Goal: Task Accomplishment & Management: Use online tool/utility

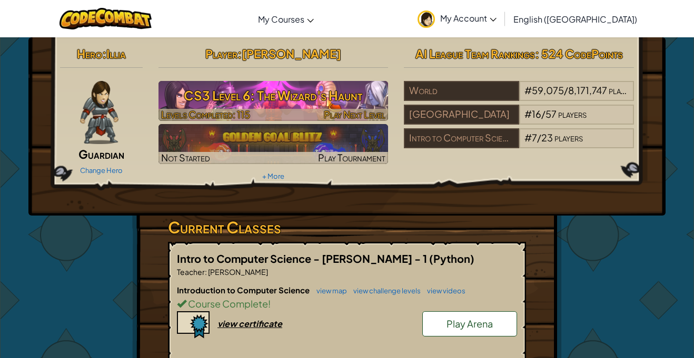
click at [264, 92] on h3 "CS3 Level 6: The Wizard's Haunt" at bounding box center [273, 96] width 230 height 24
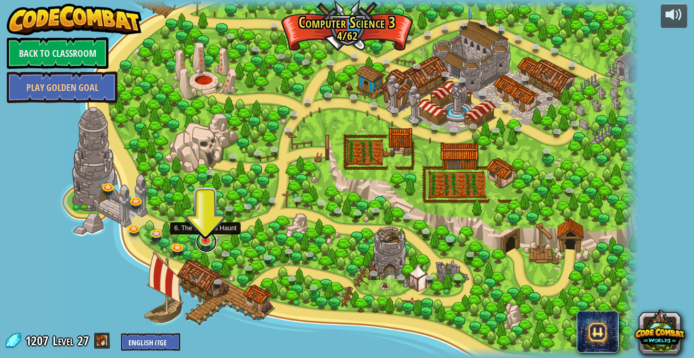
click at [209, 244] on link at bounding box center [206, 242] width 21 height 21
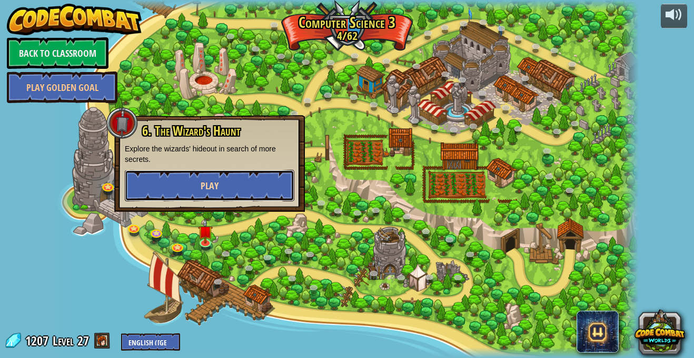
click at [220, 179] on button "Play" at bounding box center [209, 186] width 169 height 32
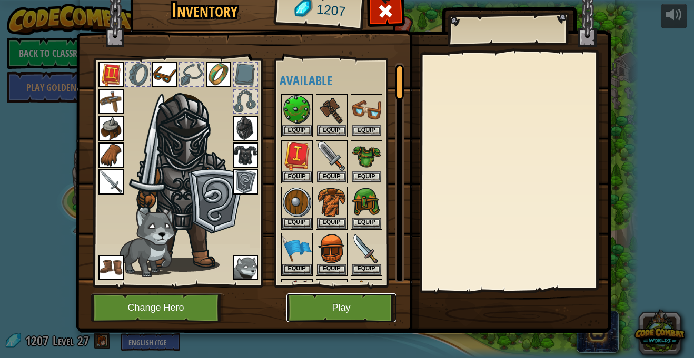
click at [360, 311] on button "Play" at bounding box center [341, 308] width 110 height 29
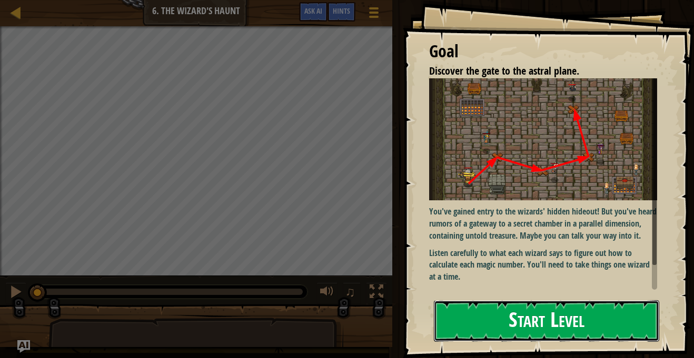
click at [531, 323] on button "Start Level" at bounding box center [546, 321] width 225 height 42
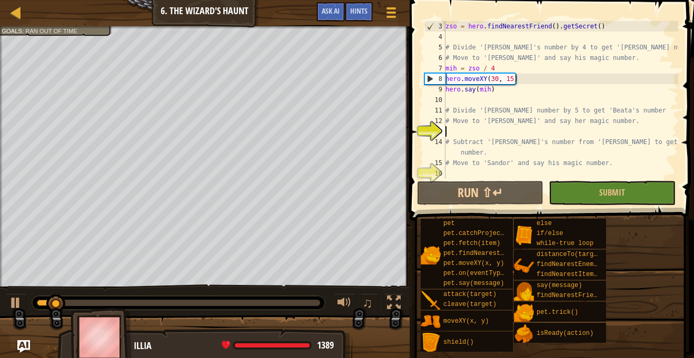
scroll to position [21, 0]
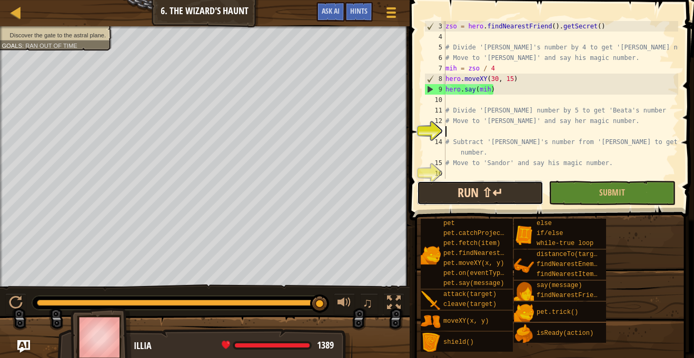
click at [512, 198] on button "Run ⇧↵" at bounding box center [480, 193] width 126 height 24
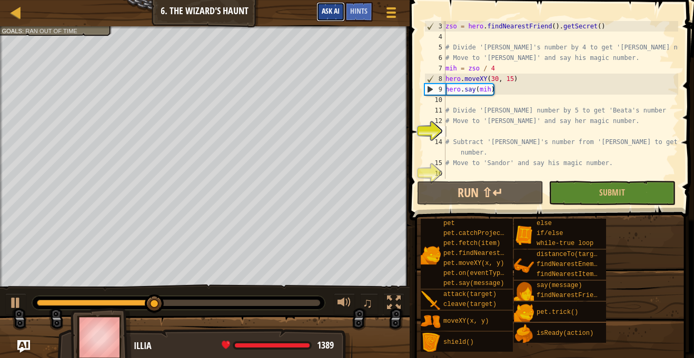
click at [327, 16] on button "Ask AI" at bounding box center [330, 11] width 28 height 19
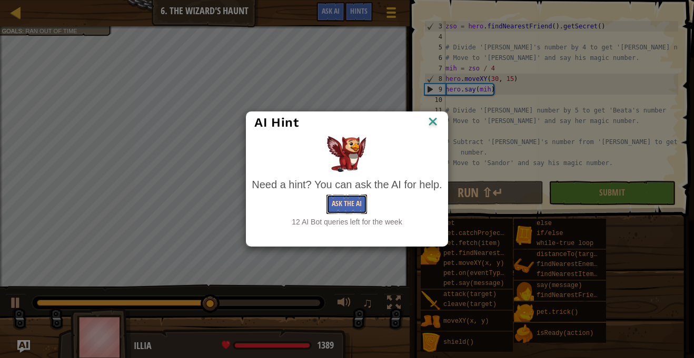
click at [351, 199] on button "Ask the AI" at bounding box center [346, 204] width 41 height 19
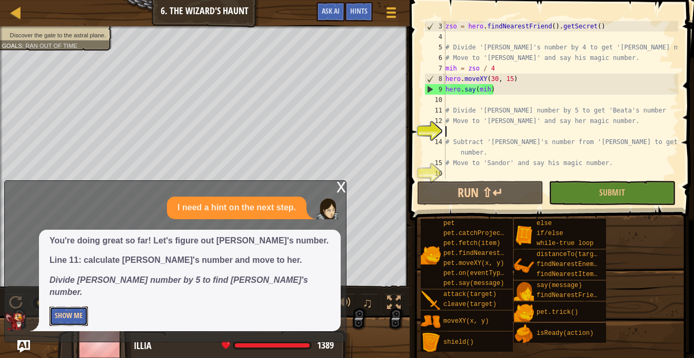
click at [72, 310] on button "Show Me" at bounding box center [68, 316] width 38 height 19
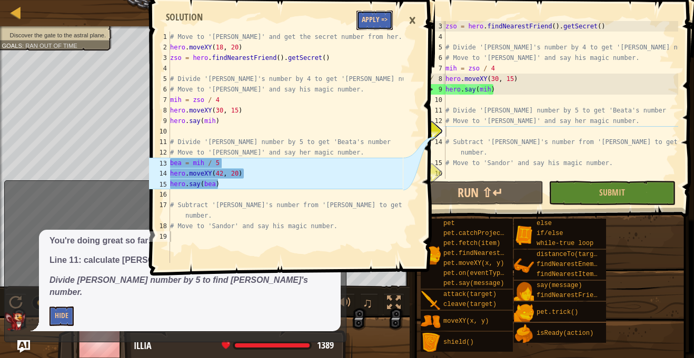
click at [388, 22] on button "Apply =>" at bounding box center [374, 20] width 36 height 19
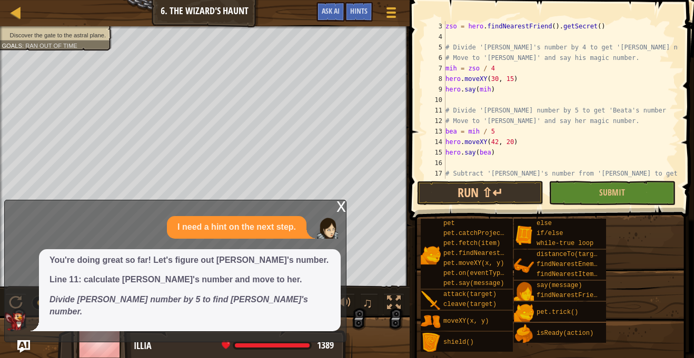
click at [338, 211] on div "x" at bounding box center [340, 205] width 9 height 11
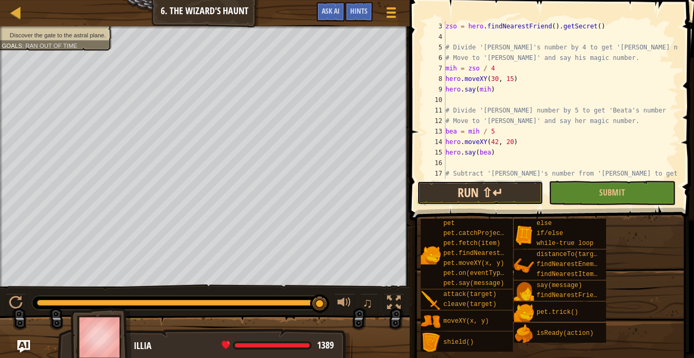
click at [457, 186] on button "Run ⇧↵" at bounding box center [480, 193] width 126 height 24
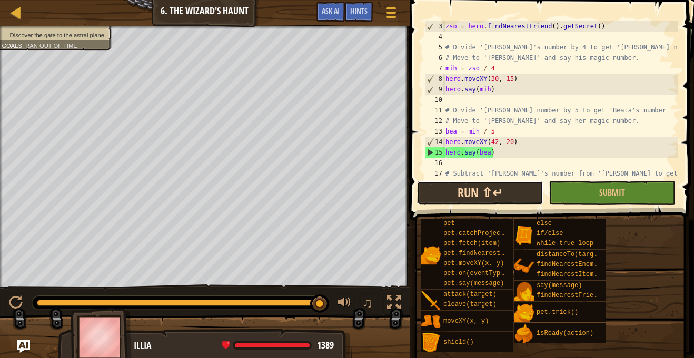
click at [471, 194] on button "Run ⇧↵" at bounding box center [480, 193] width 126 height 24
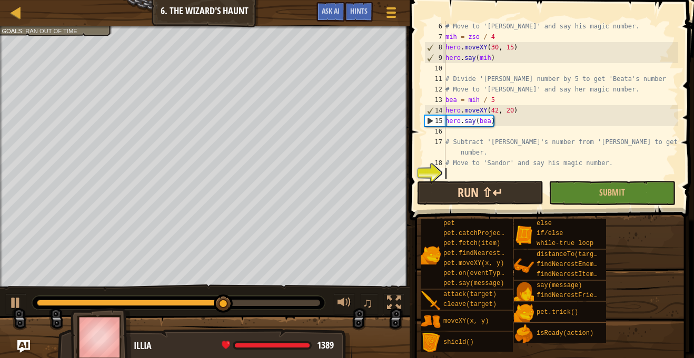
scroll to position [53, 0]
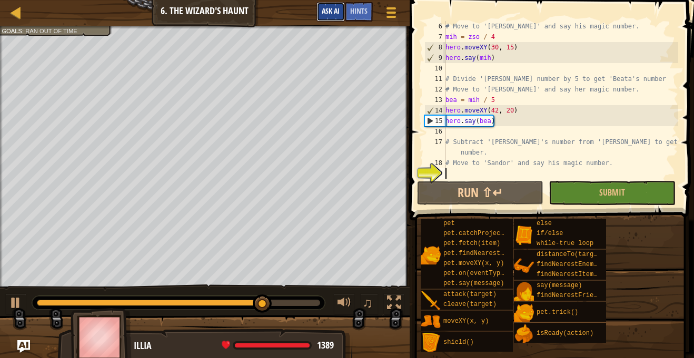
click at [330, 13] on span "Ask AI" at bounding box center [331, 11] width 18 height 10
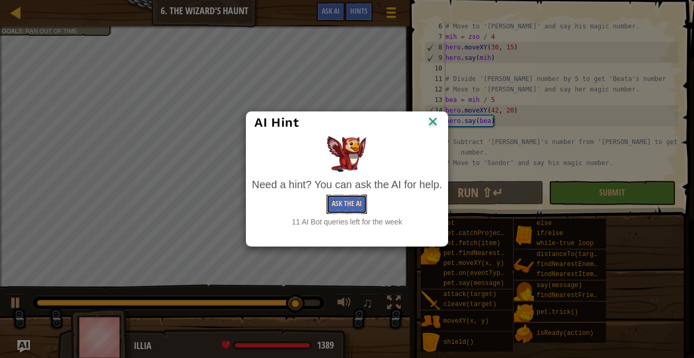
click at [348, 206] on button "Ask the AI" at bounding box center [346, 204] width 41 height 19
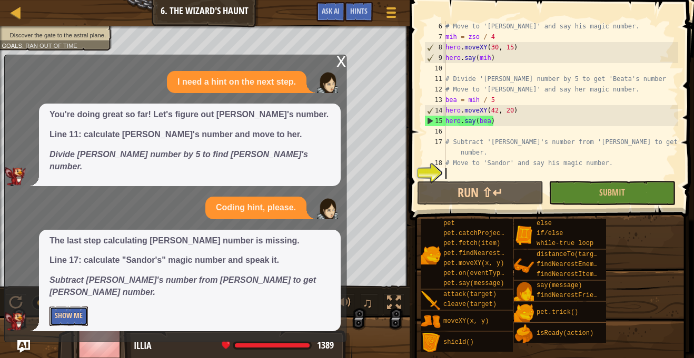
click at [59, 321] on button "Show Me" at bounding box center [68, 316] width 38 height 19
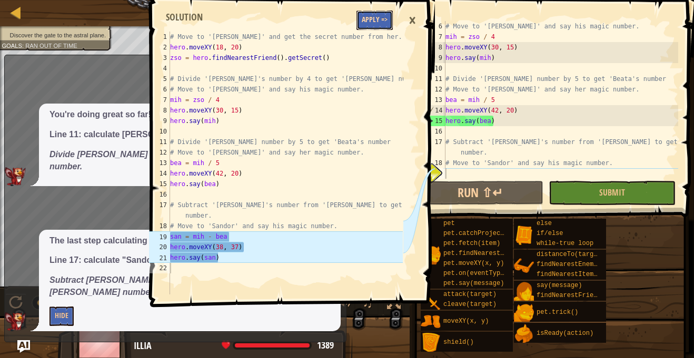
click at [364, 24] on button "Apply =>" at bounding box center [374, 20] width 36 height 19
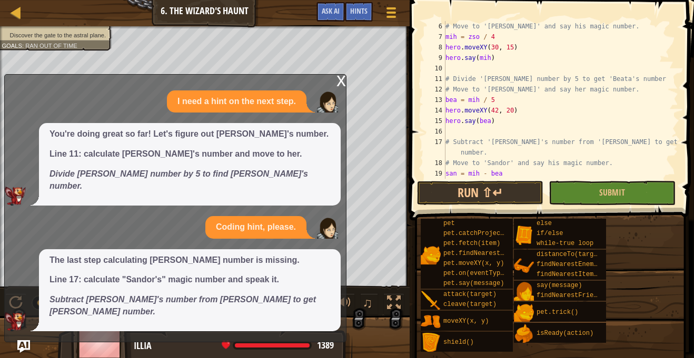
click at [344, 85] on div "x" at bounding box center [340, 80] width 9 height 11
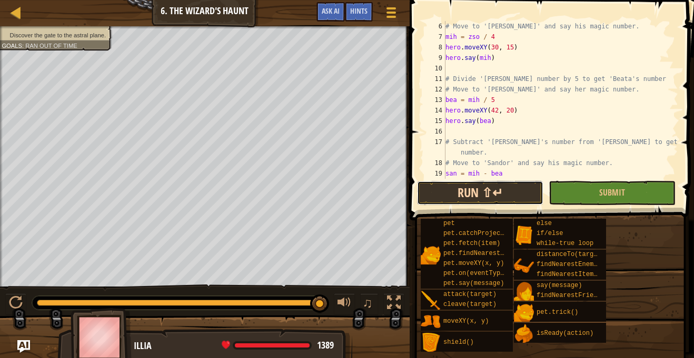
click at [467, 198] on button "Run ⇧↵" at bounding box center [480, 193] width 126 height 24
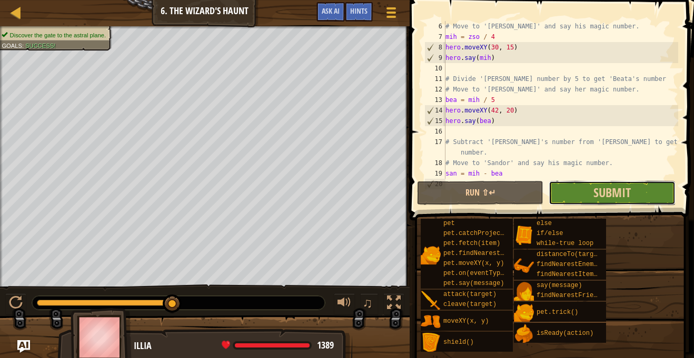
click at [624, 181] on button "Submit" at bounding box center [611, 193] width 126 height 24
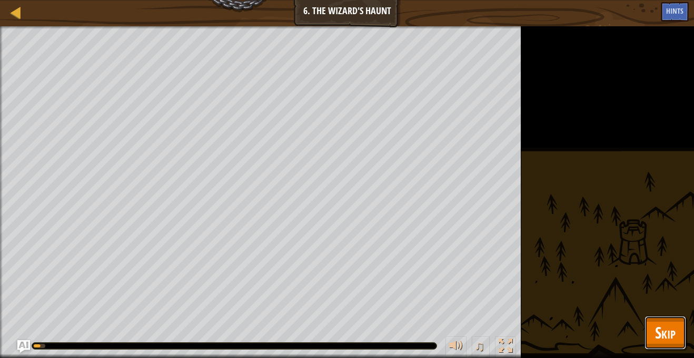
click at [663, 323] on span "Skip" at bounding box center [665, 333] width 21 height 22
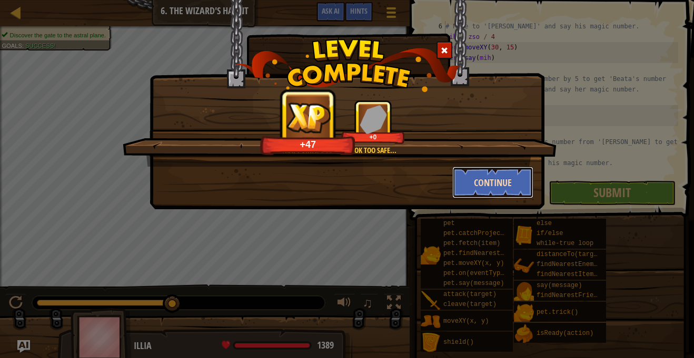
click at [482, 184] on button "Continue" at bounding box center [493, 183] width 82 height 32
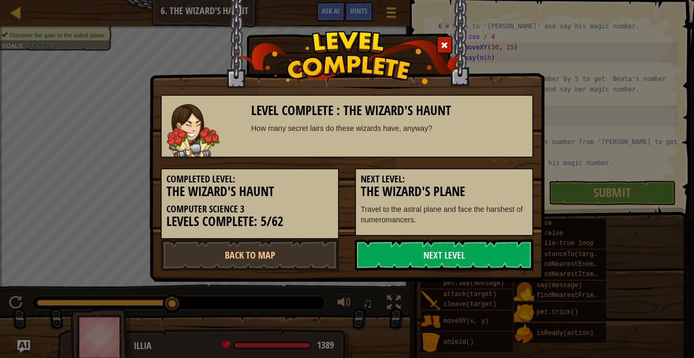
click at [482, 184] on h5 "Next Level:" at bounding box center [443, 179] width 167 height 11
click at [467, 248] on link "Next Level" at bounding box center [444, 255] width 178 height 32
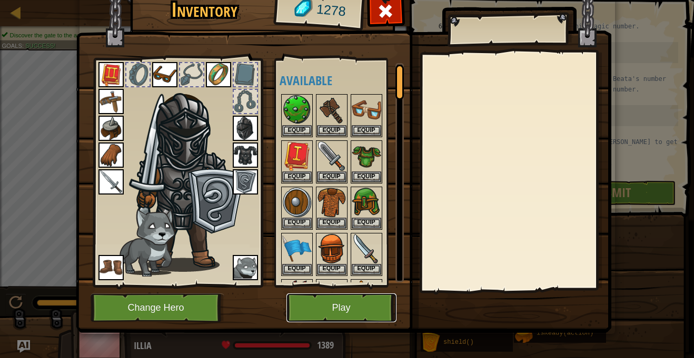
click at [348, 306] on button "Play" at bounding box center [341, 308] width 110 height 29
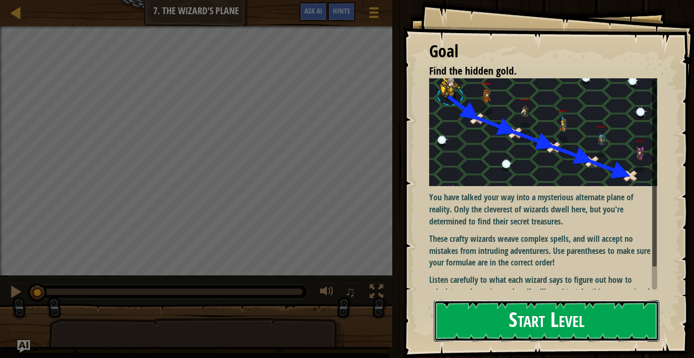
click at [486, 308] on button "Start Level" at bounding box center [546, 321] width 225 height 42
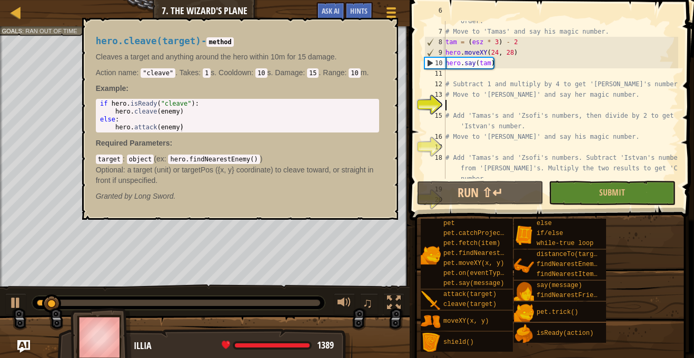
scroll to position [68, 0]
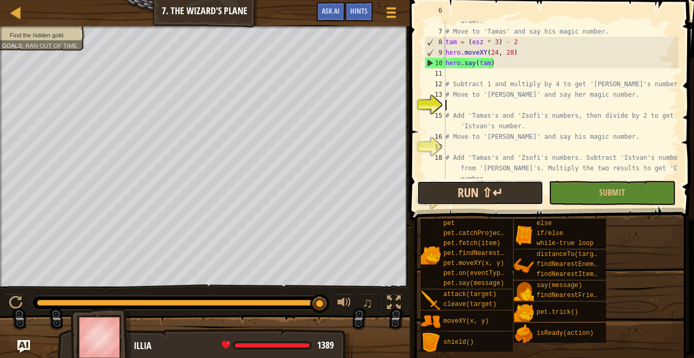
click at [458, 194] on button "Run ⇧↵" at bounding box center [480, 193] width 126 height 24
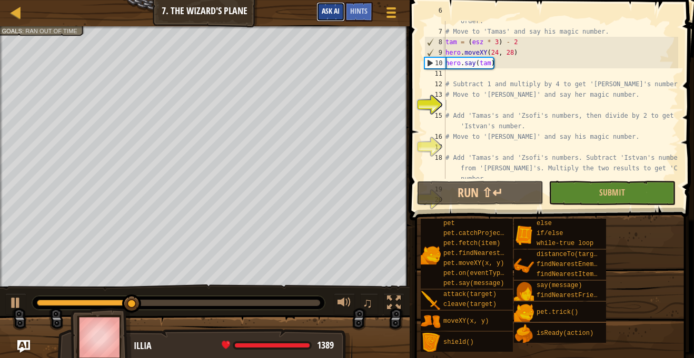
click at [332, 18] on button "Ask AI" at bounding box center [330, 11] width 28 height 19
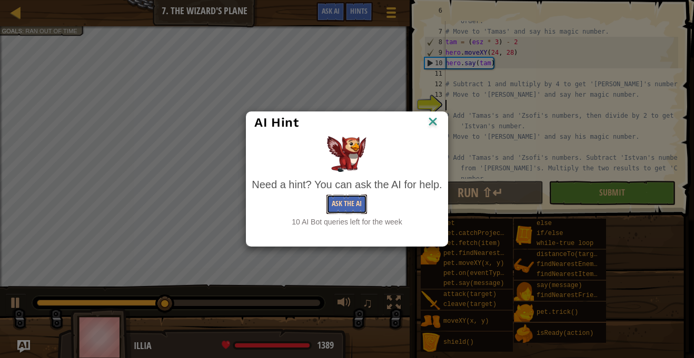
click at [331, 206] on button "Ask the AI" at bounding box center [346, 204] width 41 height 19
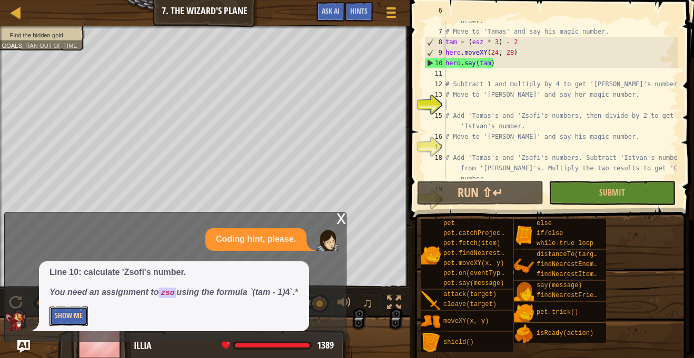
click at [61, 325] on button "Show Me" at bounding box center [68, 316] width 38 height 19
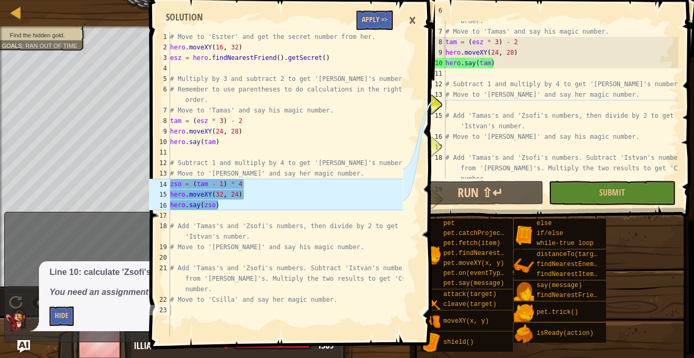
type textarea "# Move to 'Eszter' and get the secret number from her."
click at [366, 33] on div "# Move to 'Eszter' and get the secret number from her. hero . moveXY ( 16 , 32 …" at bounding box center [285, 195] width 235 height 326
click at [358, 17] on button "Apply =>" at bounding box center [374, 20] width 36 height 19
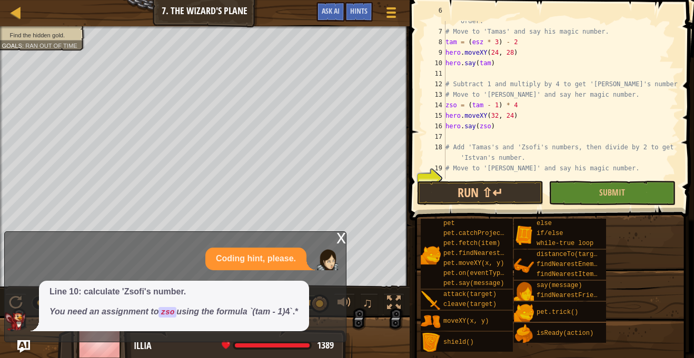
click at [339, 242] on div "x" at bounding box center [340, 237] width 9 height 11
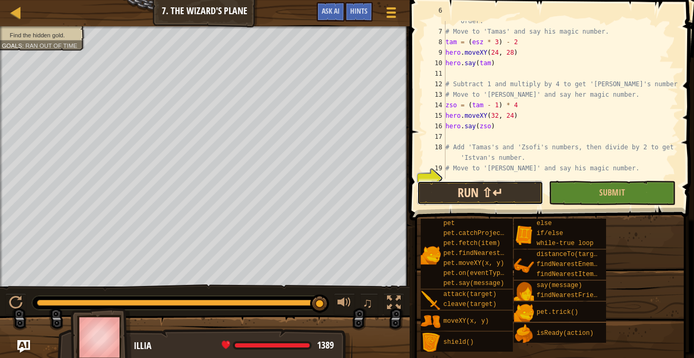
click at [514, 195] on button "Run ⇧↵" at bounding box center [480, 193] width 126 height 24
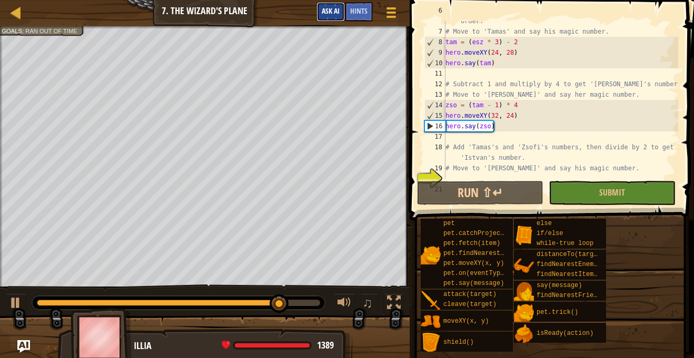
click at [320, 17] on button "Ask AI" at bounding box center [330, 11] width 28 height 19
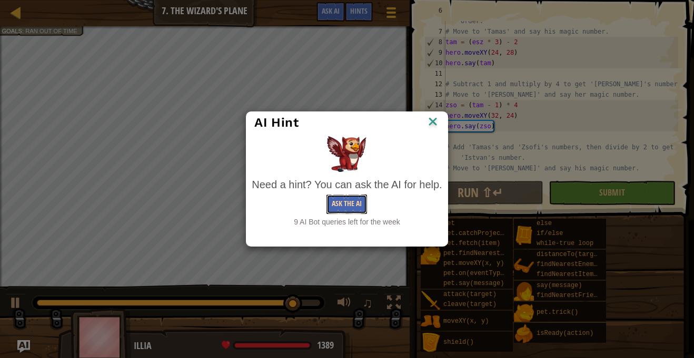
click at [350, 204] on button "Ask the AI" at bounding box center [346, 204] width 41 height 19
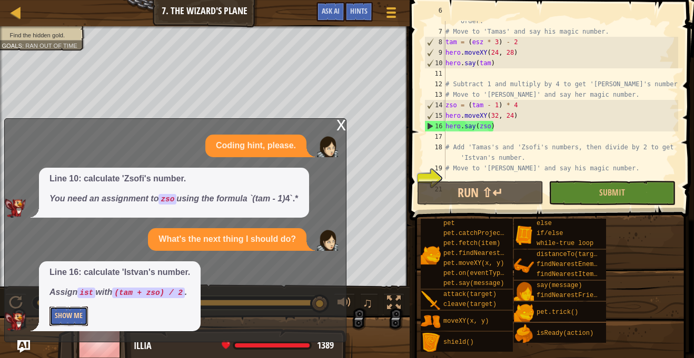
click at [71, 312] on button "Show Me" at bounding box center [68, 316] width 38 height 19
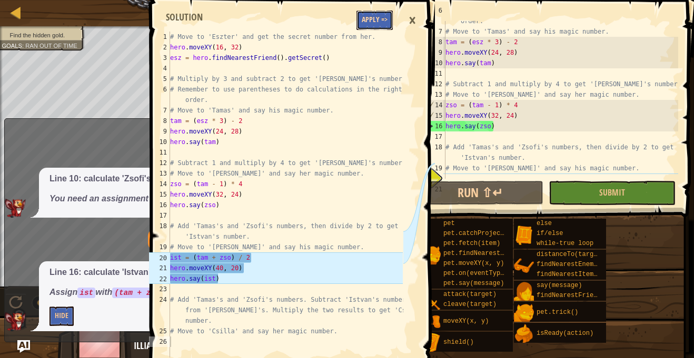
click at [375, 26] on button "Apply =>" at bounding box center [374, 20] width 36 height 19
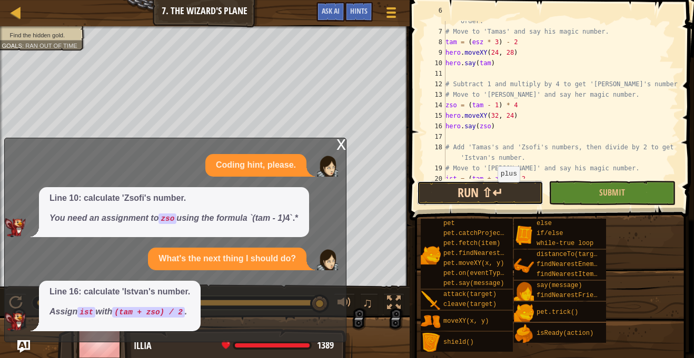
click at [497, 201] on button "Run ⇧↵" at bounding box center [480, 193] width 126 height 24
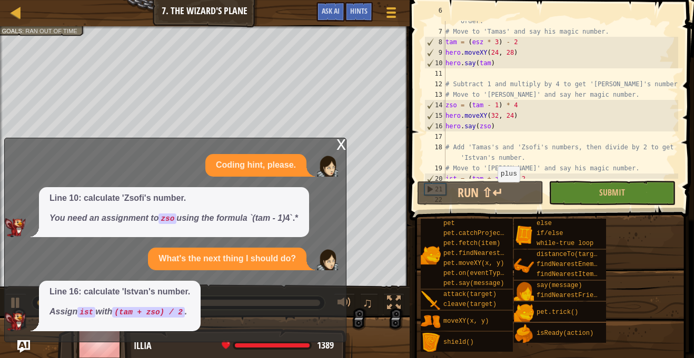
click at [341, 149] on div "x" at bounding box center [340, 143] width 9 height 11
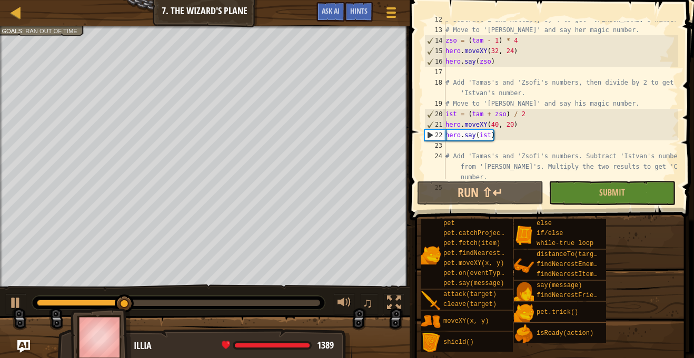
scroll to position [158, 0]
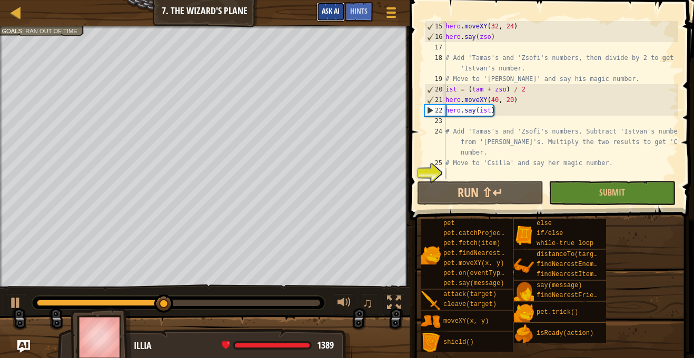
click at [332, 19] on button "Ask AI" at bounding box center [330, 11] width 28 height 19
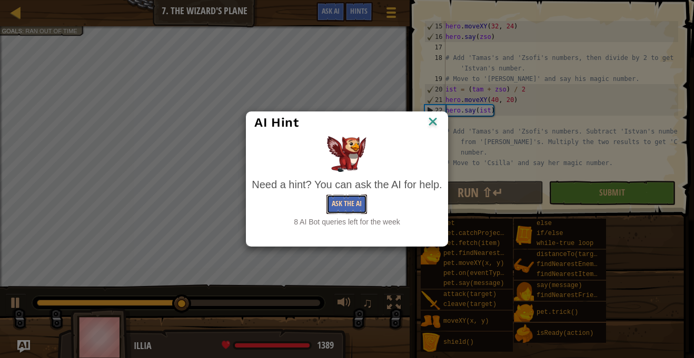
click at [354, 208] on button "Ask the AI" at bounding box center [346, 204] width 41 height 19
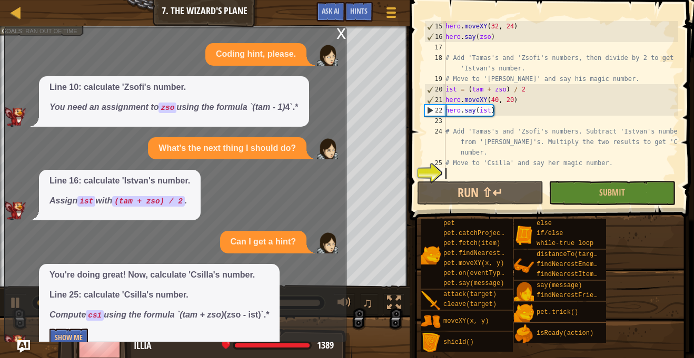
scroll to position [24, 0]
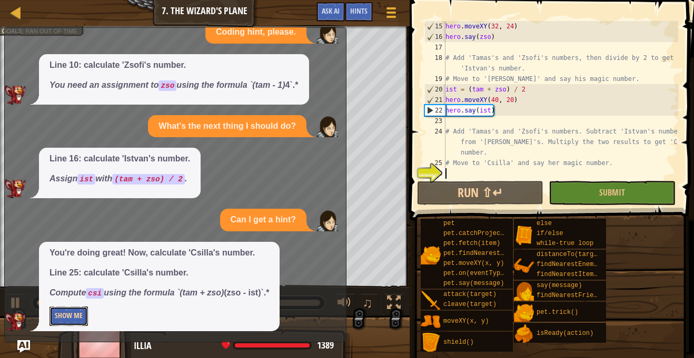
click at [87, 319] on button "Show Me" at bounding box center [68, 316] width 38 height 19
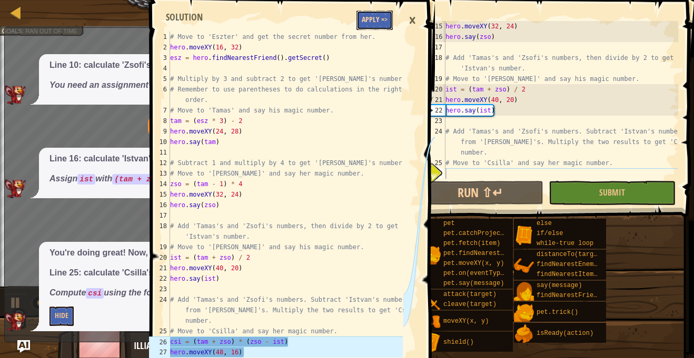
click at [378, 19] on button "Apply =>" at bounding box center [374, 20] width 36 height 19
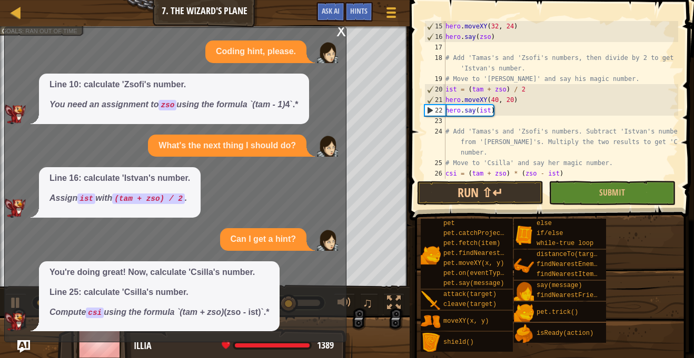
click at [341, 32] on div "x" at bounding box center [340, 30] width 9 height 11
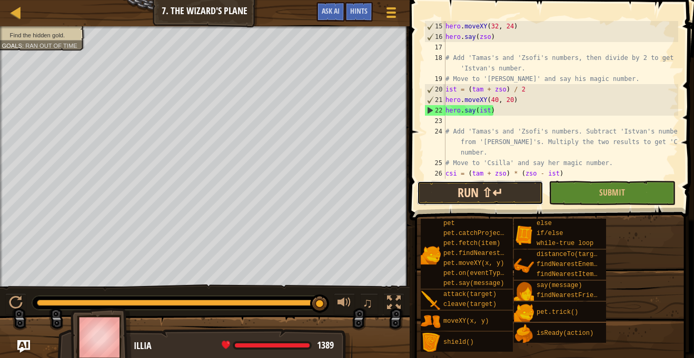
click at [515, 192] on button "Run ⇧↵" at bounding box center [480, 193] width 126 height 24
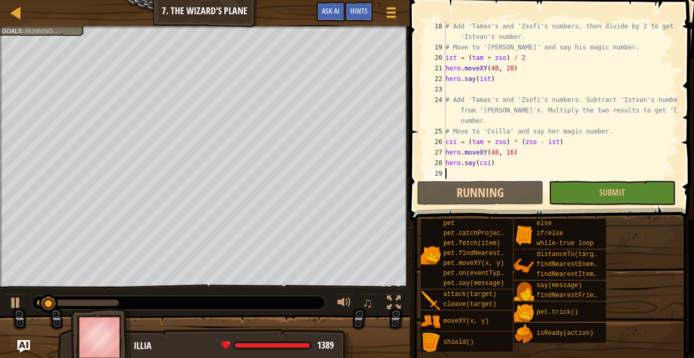
scroll to position [189, 0]
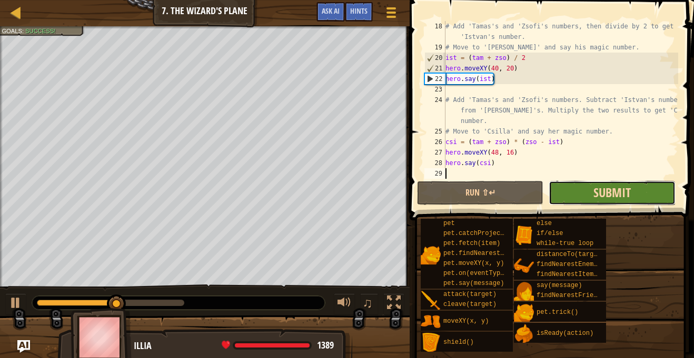
click at [607, 193] on span "Submit" at bounding box center [611, 192] width 37 height 17
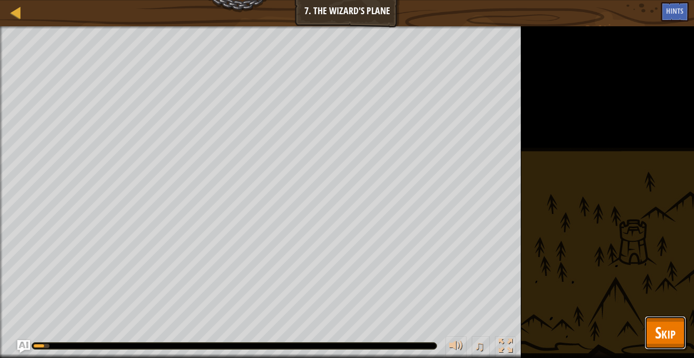
click at [654, 344] on button "Skip" at bounding box center [665, 333] width 42 height 34
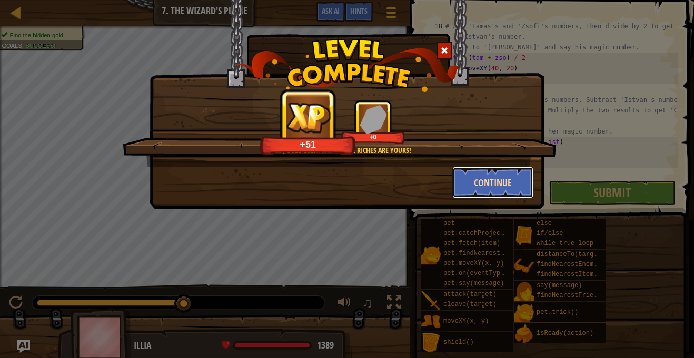
click at [502, 187] on button "Continue" at bounding box center [493, 183] width 82 height 32
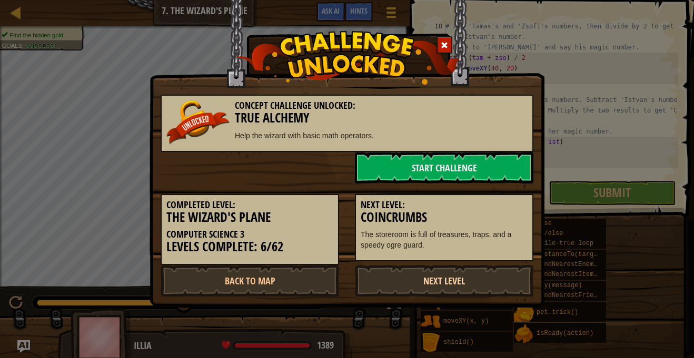
click at [433, 275] on link "Next Level" at bounding box center [444, 281] width 178 height 32
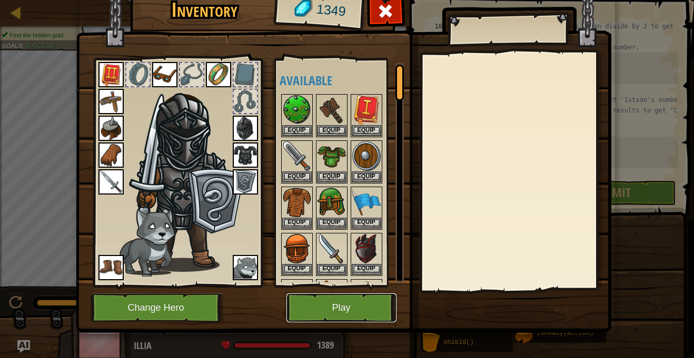
click at [333, 318] on button "Play" at bounding box center [341, 308] width 110 height 29
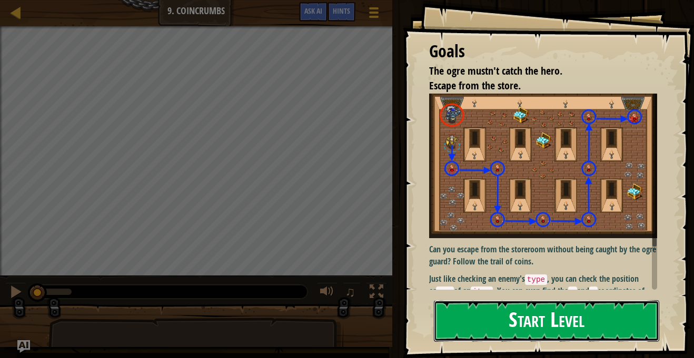
click at [565, 312] on button "Start Level" at bounding box center [546, 321] width 225 height 42
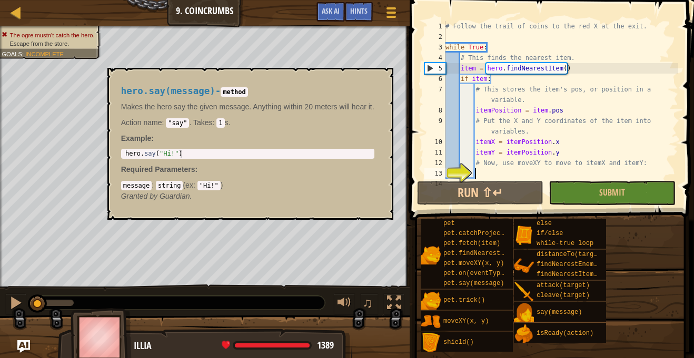
scroll to position [11, 0]
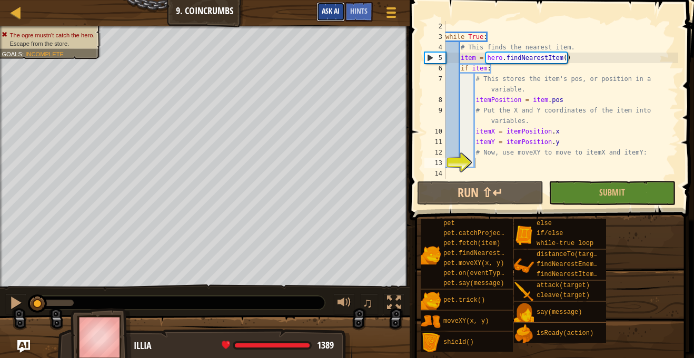
click at [332, 17] on button "Ask AI" at bounding box center [330, 11] width 28 height 19
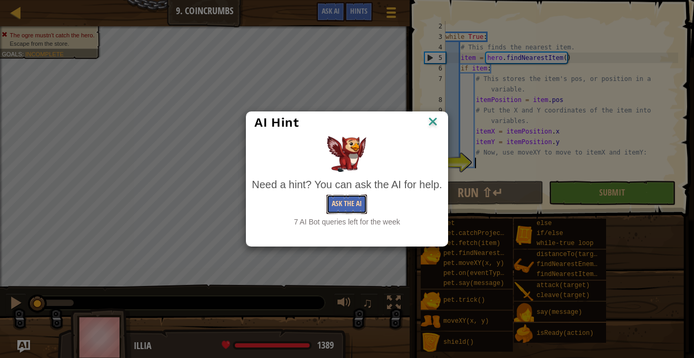
click at [342, 209] on button "Ask the AI" at bounding box center [346, 204] width 41 height 19
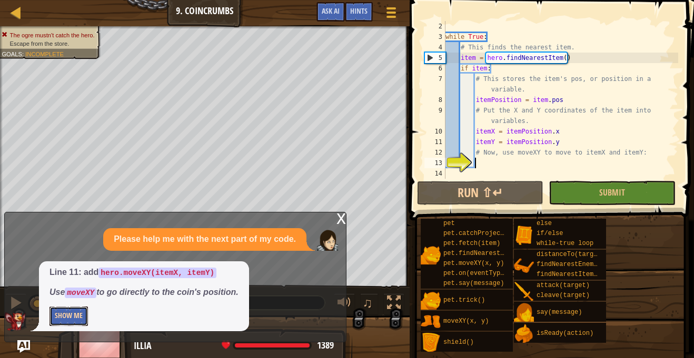
click at [74, 322] on button "Show Me" at bounding box center [68, 316] width 38 height 19
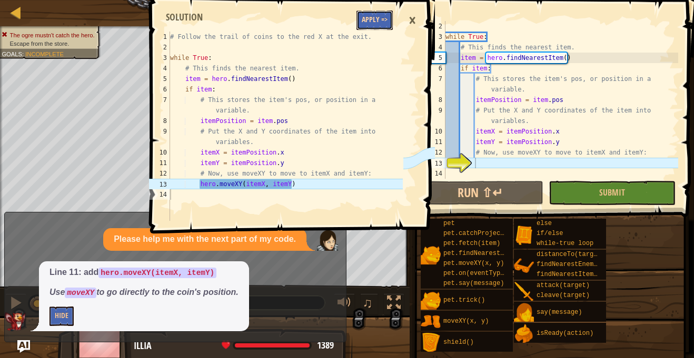
click at [374, 23] on button "Apply =>" at bounding box center [374, 20] width 36 height 19
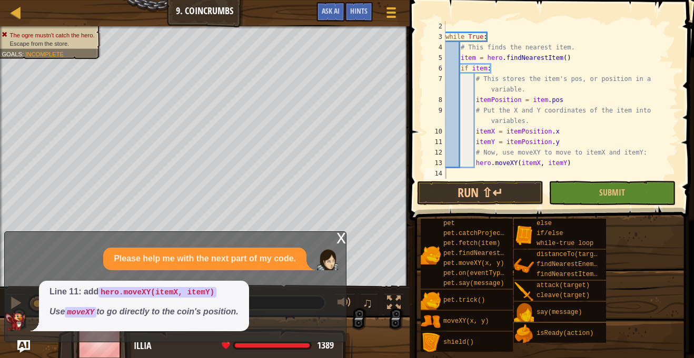
click at [362, 22] on div "Game Menu Done Hints Ask AI" at bounding box center [357, 14] width 93 height 25
click at [329, 17] on button "Ask AI" at bounding box center [330, 11] width 28 height 19
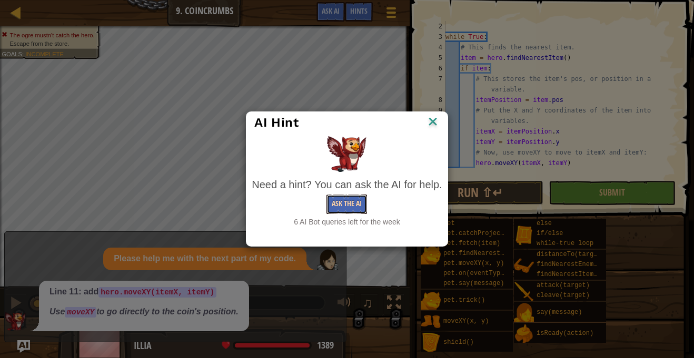
click at [349, 210] on button "Ask the AI" at bounding box center [346, 204] width 41 height 19
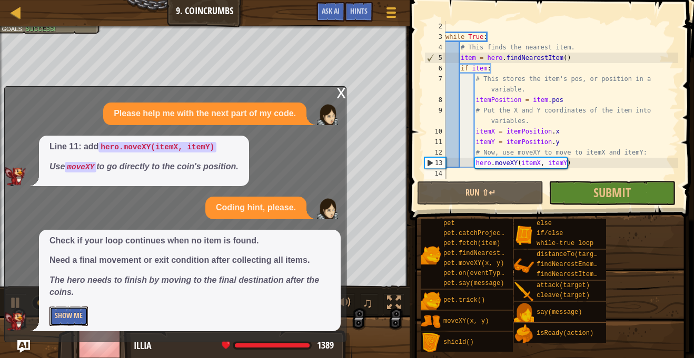
click at [62, 312] on button "Show Me" at bounding box center [68, 316] width 38 height 19
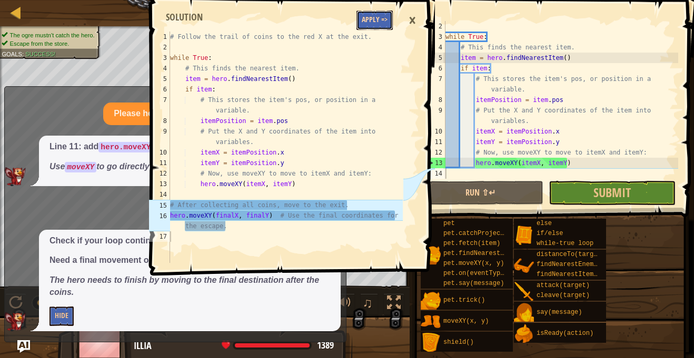
click at [383, 26] on button "Apply =>" at bounding box center [374, 20] width 36 height 19
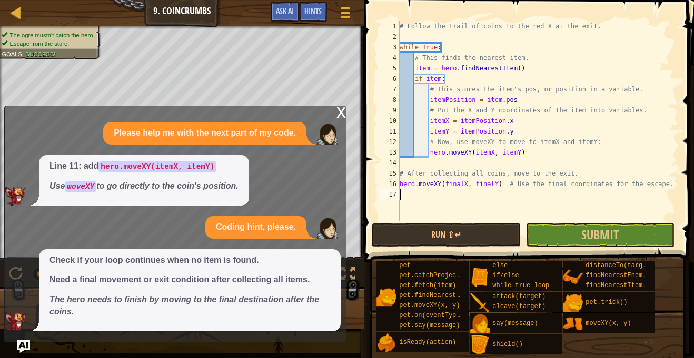
click at [482, 204] on div "# Follow the trail of coins to the red X at the exit. while True : # This finds…" at bounding box center [537, 131] width 280 height 221
click at [479, 233] on button "Run ⇧↵" at bounding box center [446, 235] width 148 height 24
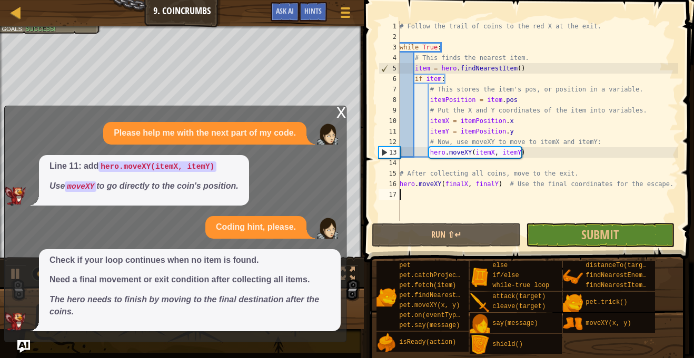
click at [575, 229] on button "Submit" at bounding box center [600, 235] width 148 height 24
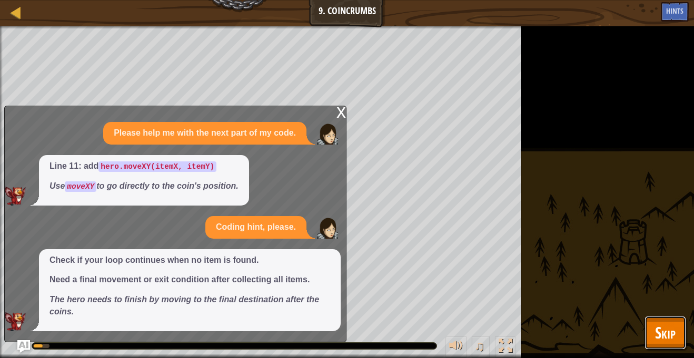
click at [667, 328] on span "Skip" at bounding box center [665, 333] width 21 height 22
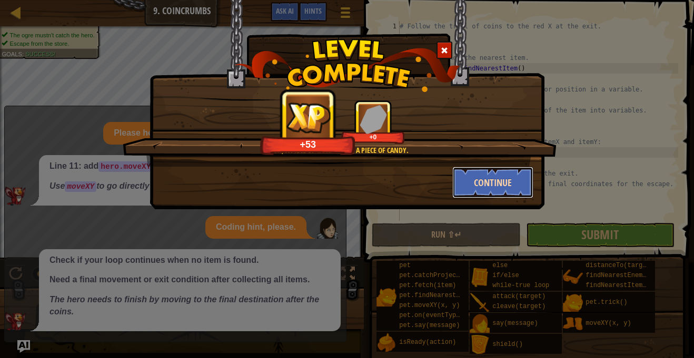
click at [503, 176] on button "Continue" at bounding box center [493, 183] width 82 height 32
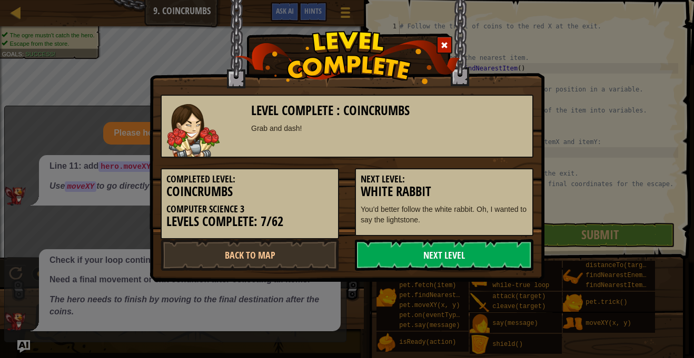
click at [403, 259] on link "Next Level" at bounding box center [444, 255] width 178 height 32
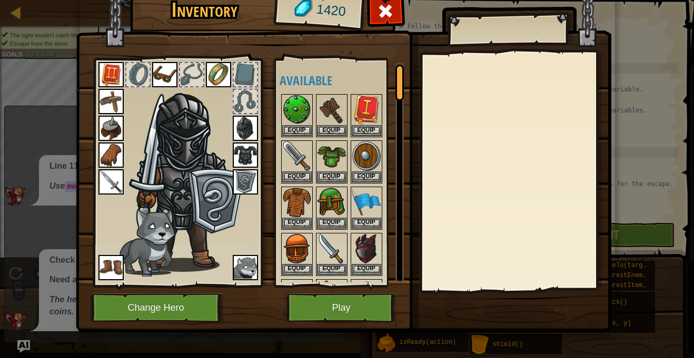
click at [329, 323] on img at bounding box center [343, 142] width 535 height 382
click at [320, 314] on button "Play" at bounding box center [341, 308] width 110 height 29
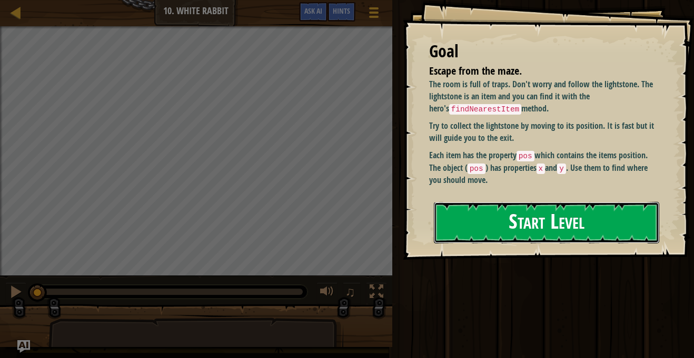
click at [545, 229] on button "Start Level" at bounding box center [546, 223] width 225 height 42
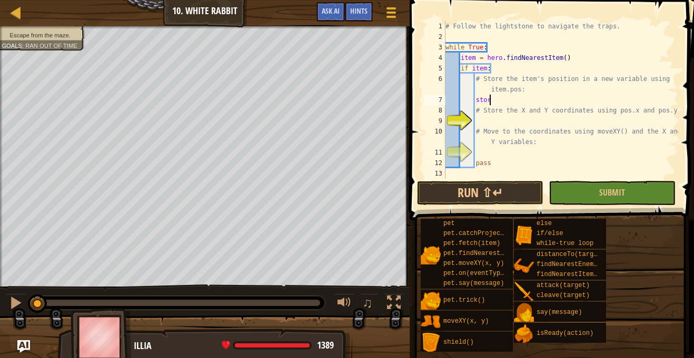
type textarea "store"
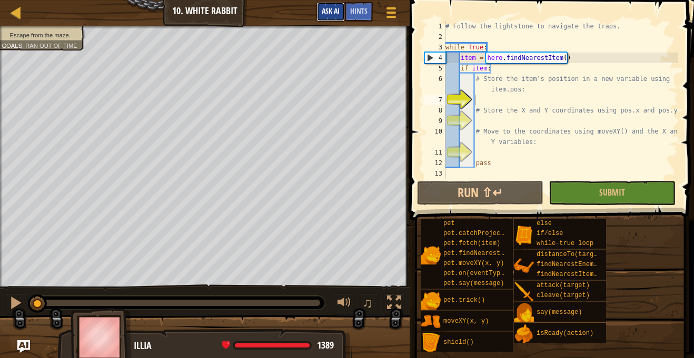
click at [338, 3] on button "Ask AI" at bounding box center [330, 11] width 28 height 19
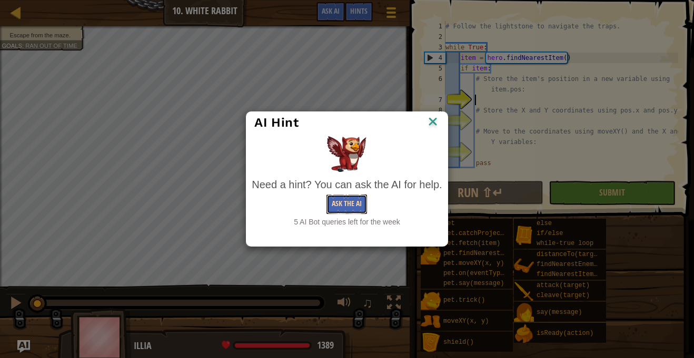
click at [349, 202] on button "Ask the AI" at bounding box center [346, 204] width 41 height 19
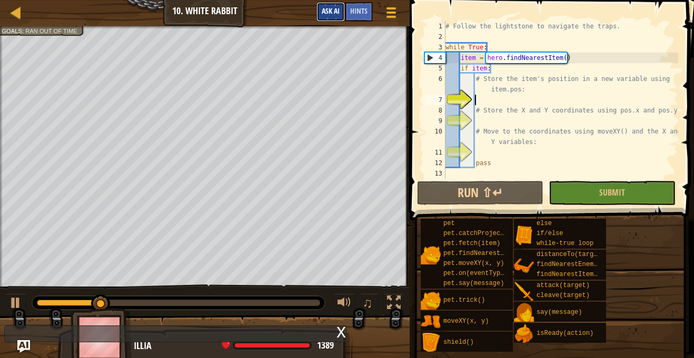
click at [336, 19] on button "Ask AI" at bounding box center [330, 11] width 28 height 19
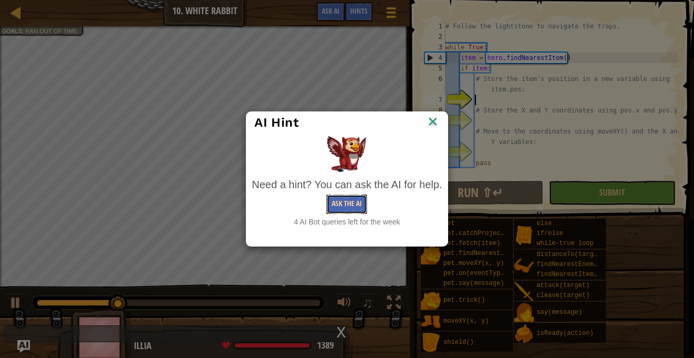
click at [338, 205] on button "Ask the AI" at bounding box center [346, 204] width 41 height 19
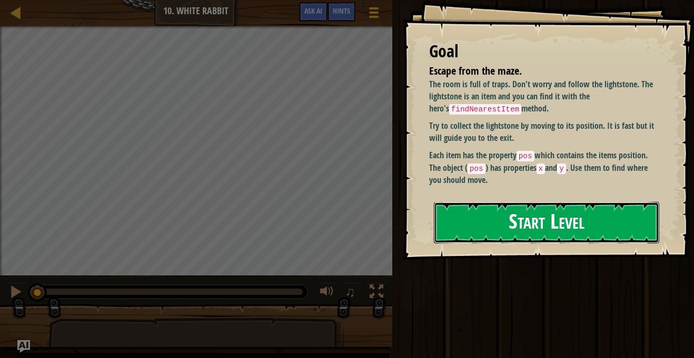
click at [453, 227] on button "Start Level" at bounding box center [546, 223] width 225 height 42
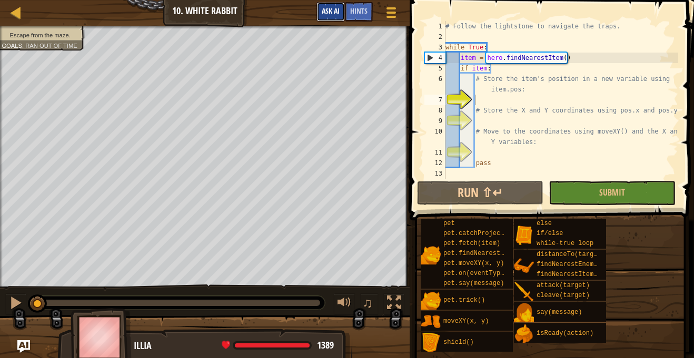
click at [335, 15] on span "Ask AI" at bounding box center [331, 11] width 18 height 10
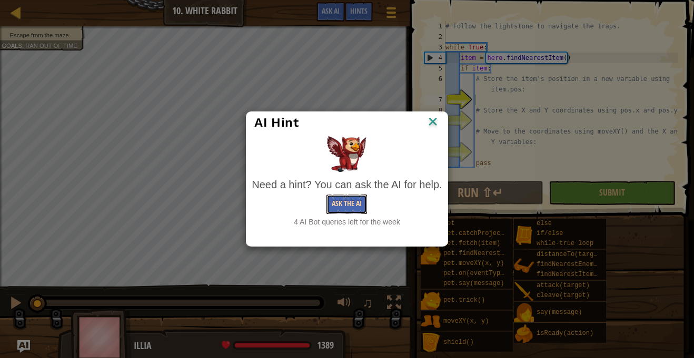
click at [349, 205] on button "Ask the AI" at bounding box center [346, 204] width 41 height 19
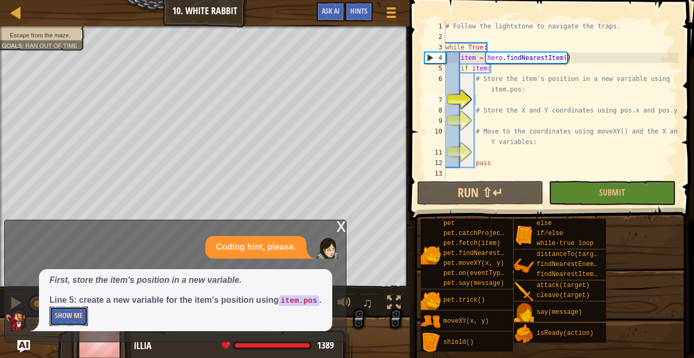
click at [74, 323] on button "Show Me" at bounding box center [68, 316] width 38 height 19
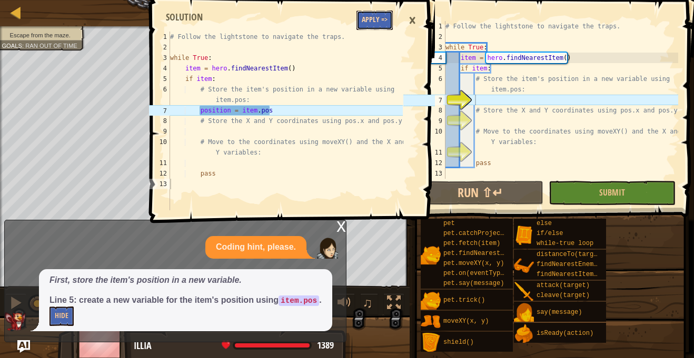
click at [376, 29] on button "Apply =>" at bounding box center [374, 20] width 36 height 19
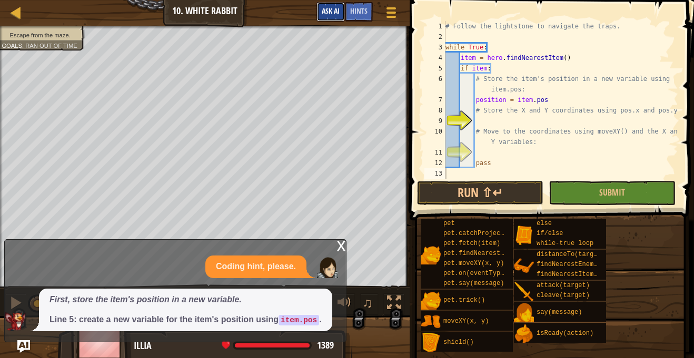
click at [333, 19] on button "Ask AI" at bounding box center [330, 11] width 28 height 19
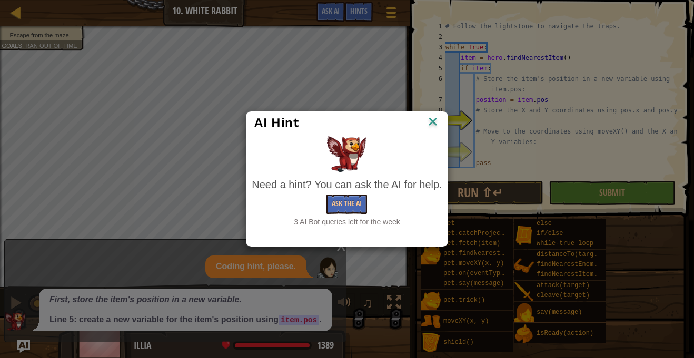
click at [433, 125] on img at bounding box center [433, 123] width 14 height 16
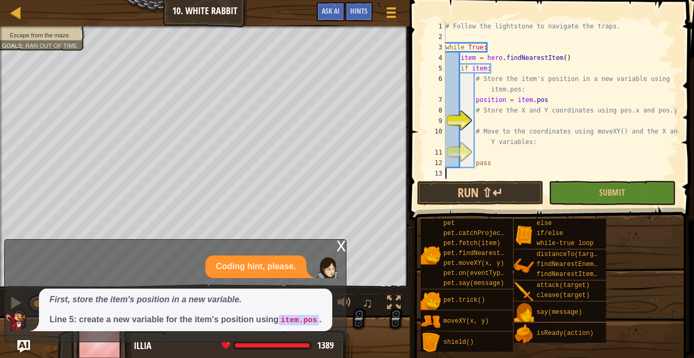
type textarea "x"
click at [486, 122] on div "# Follow the lightstone to navigate the traps. while True : item = hero . findN…" at bounding box center [560, 110] width 235 height 179
type textarea "c"
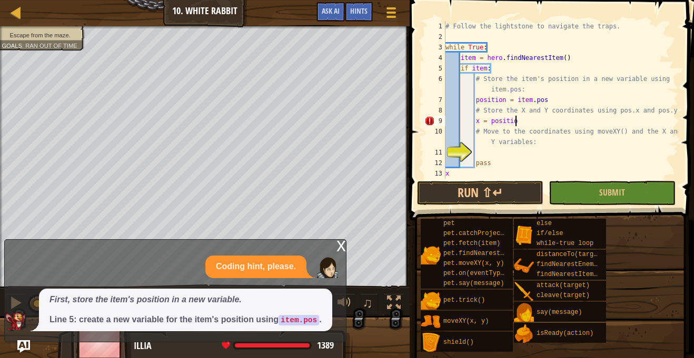
type textarea "x = position"
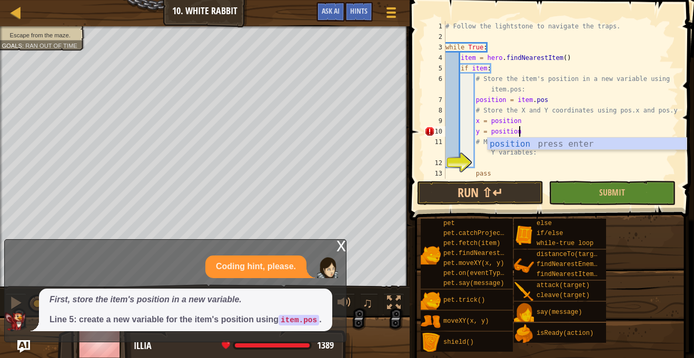
scroll to position [5, 10]
type textarea "y = position"
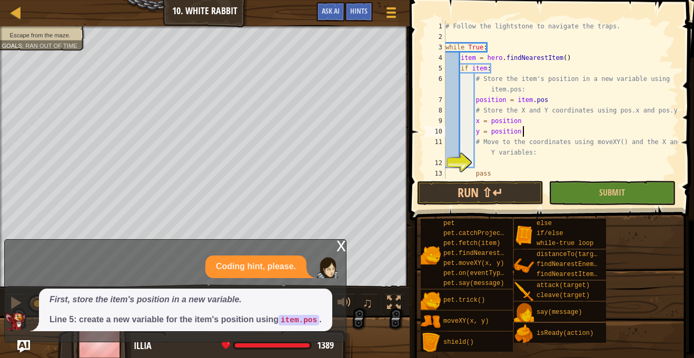
click at [487, 159] on div "# Follow the lightstone to navigate the traps. while True : item = hero . findN…" at bounding box center [560, 110] width 235 height 179
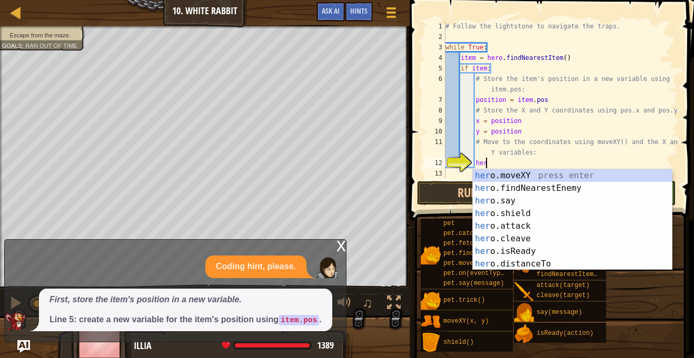
scroll to position [5, 5]
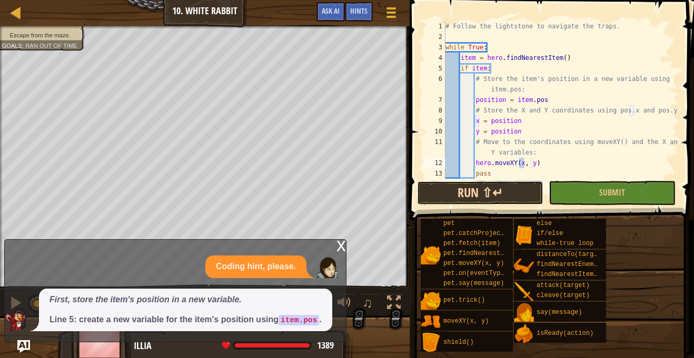
click at [513, 196] on button "Run ⇧↵" at bounding box center [480, 193] width 126 height 24
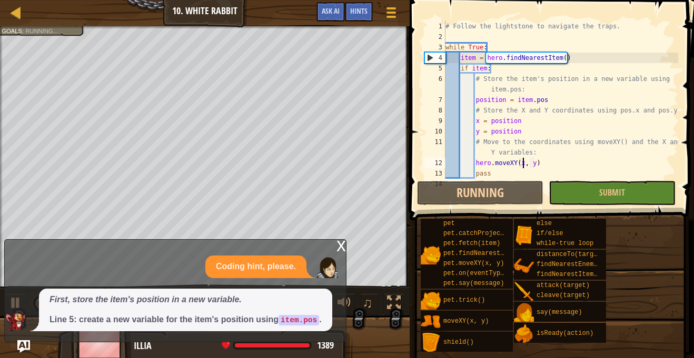
click at [339, 246] on div "x" at bounding box center [340, 245] width 9 height 11
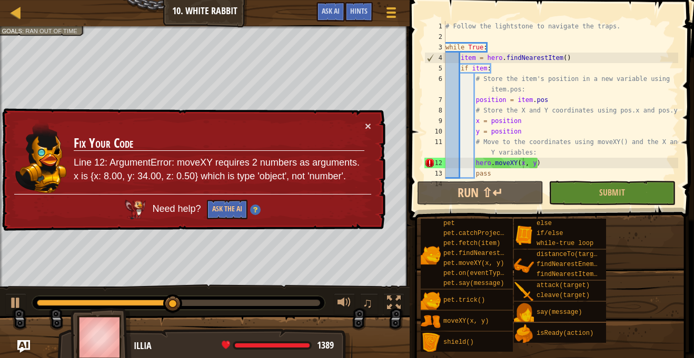
click at [518, 161] on div "# Follow the lightstone to navigate the traps. while True : item = hero . findN…" at bounding box center [560, 110] width 235 height 179
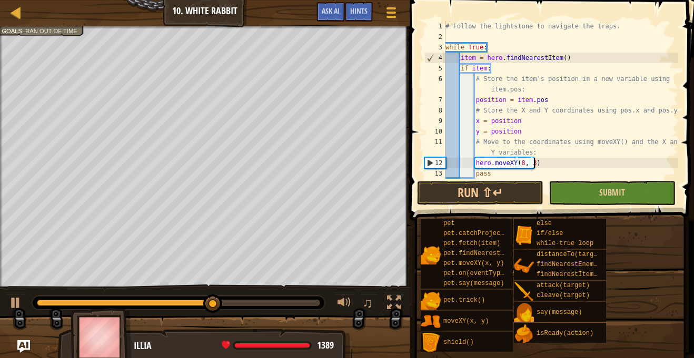
scroll to position [5, 13]
click at [530, 194] on button "Run ⇧↵" at bounding box center [480, 193] width 126 height 24
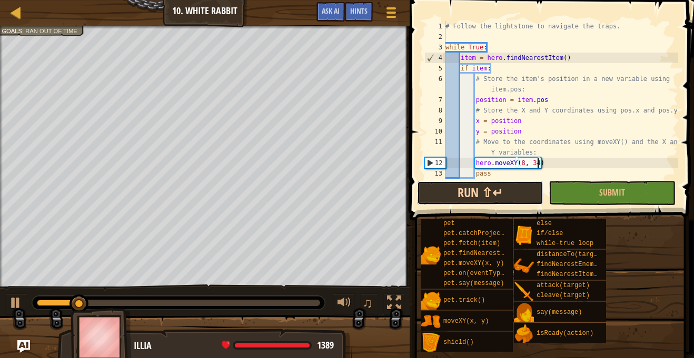
click at [530, 194] on button "Run ⇧↵" at bounding box center [480, 193] width 126 height 24
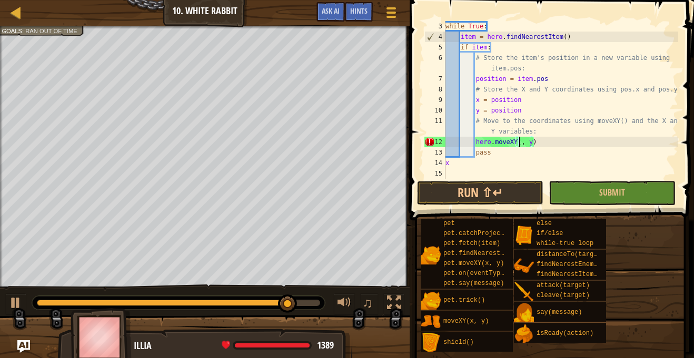
scroll to position [5, 11]
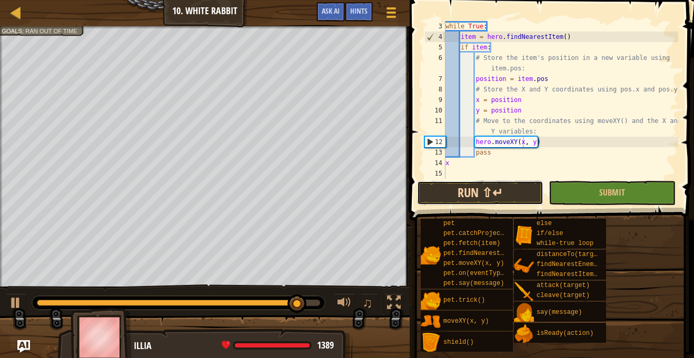
click at [492, 197] on button "Run ⇧↵" at bounding box center [480, 193] width 126 height 24
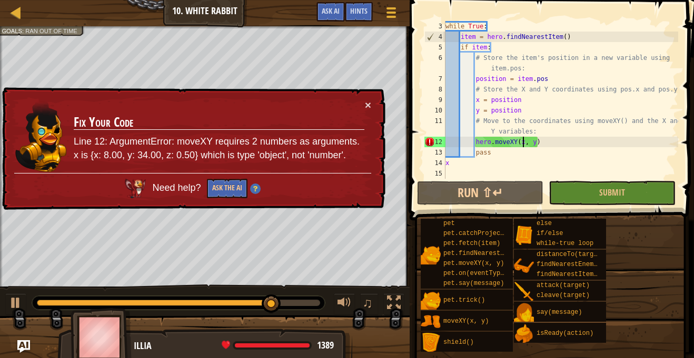
click at [531, 100] on div "while True : item = hero . findNearestItem ( ) if item : # Store the item's pos…" at bounding box center [560, 110] width 235 height 179
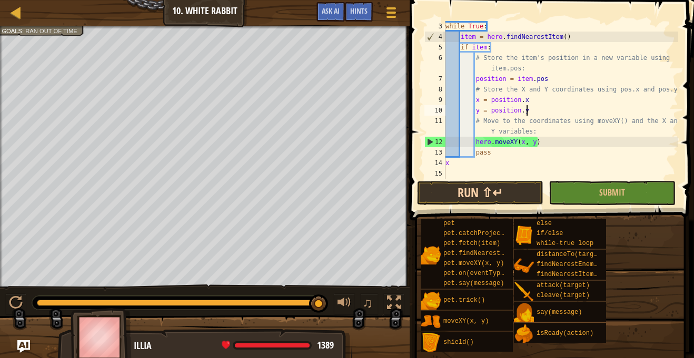
type textarea "y = position.y"
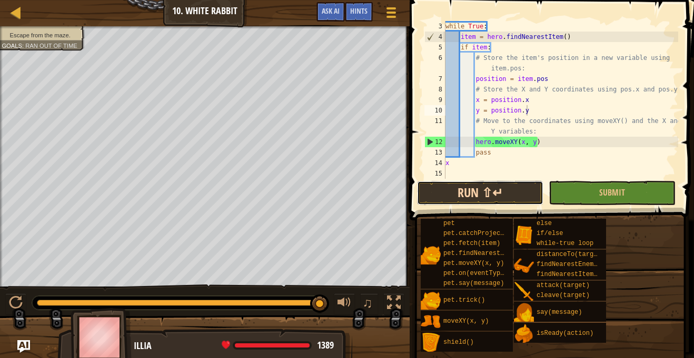
click at [500, 201] on button "Run ⇧↵" at bounding box center [480, 193] width 126 height 24
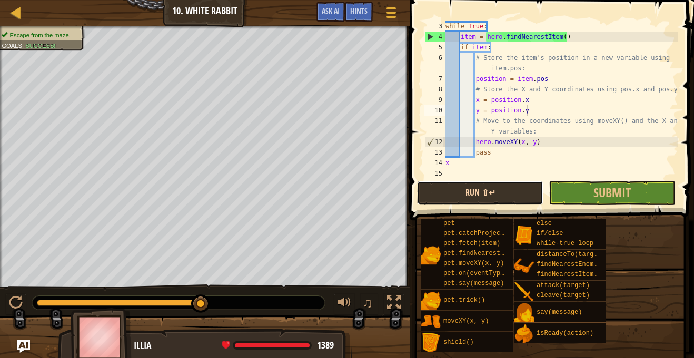
click at [507, 194] on button "Run ⇧↵" at bounding box center [480, 193] width 126 height 24
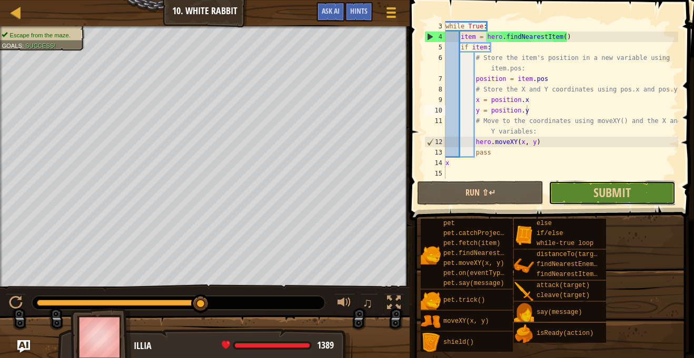
click at [578, 190] on button "Submit" at bounding box center [611, 193] width 126 height 24
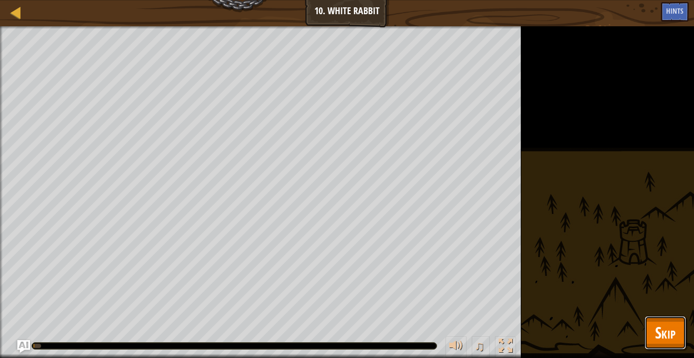
click at [670, 325] on span "Skip" at bounding box center [665, 333] width 21 height 22
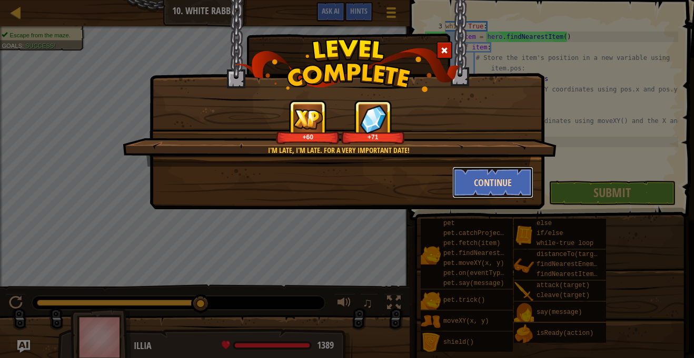
click at [493, 183] on button "Continue" at bounding box center [493, 183] width 82 height 32
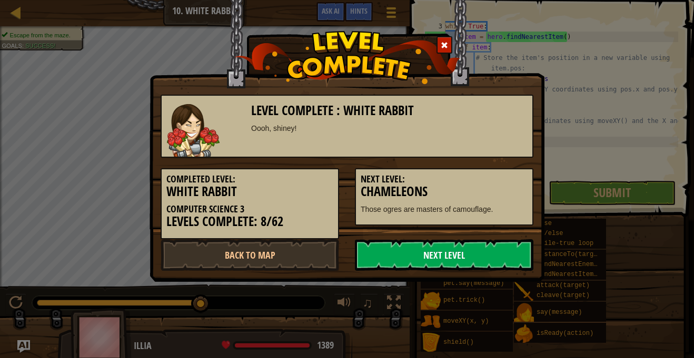
click at [477, 255] on link "Next Level" at bounding box center [444, 255] width 178 height 32
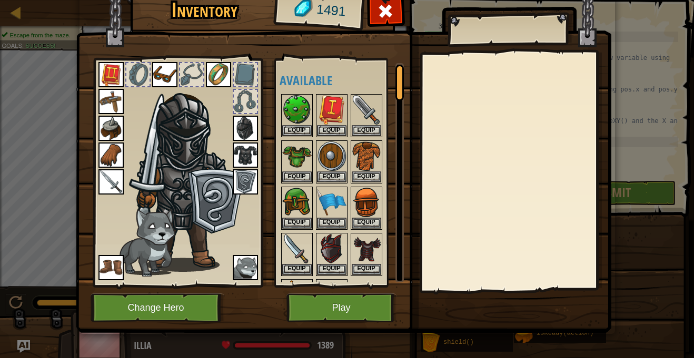
click at [346, 330] on img at bounding box center [343, 142] width 535 height 382
click at [335, 314] on button "Play" at bounding box center [341, 308] width 110 height 29
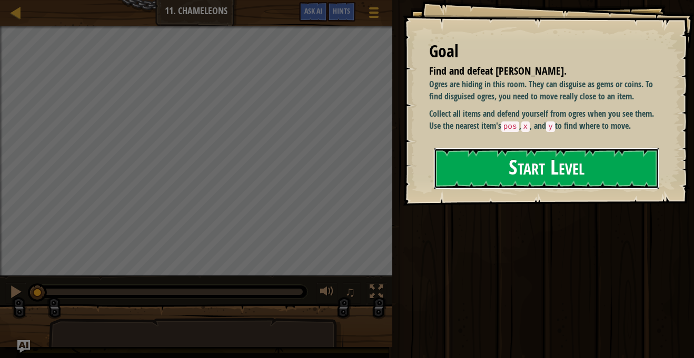
click at [560, 168] on button "Start Level" at bounding box center [546, 169] width 225 height 42
